Goal: Transaction & Acquisition: Purchase product/service

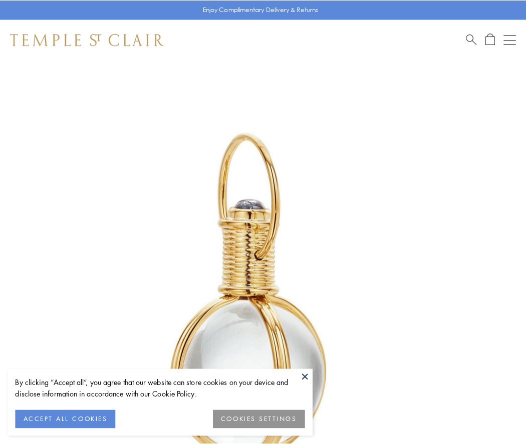
scroll to position [261, 0]
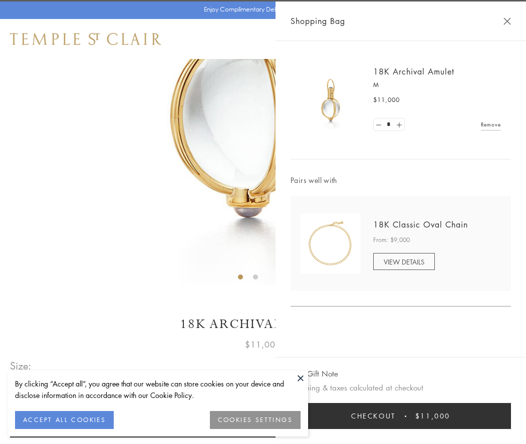
click at [400, 416] on button "Checkout $11,000" at bounding box center [400, 416] width 220 height 26
